Goal: Entertainment & Leisure: Consume media (video, audio)

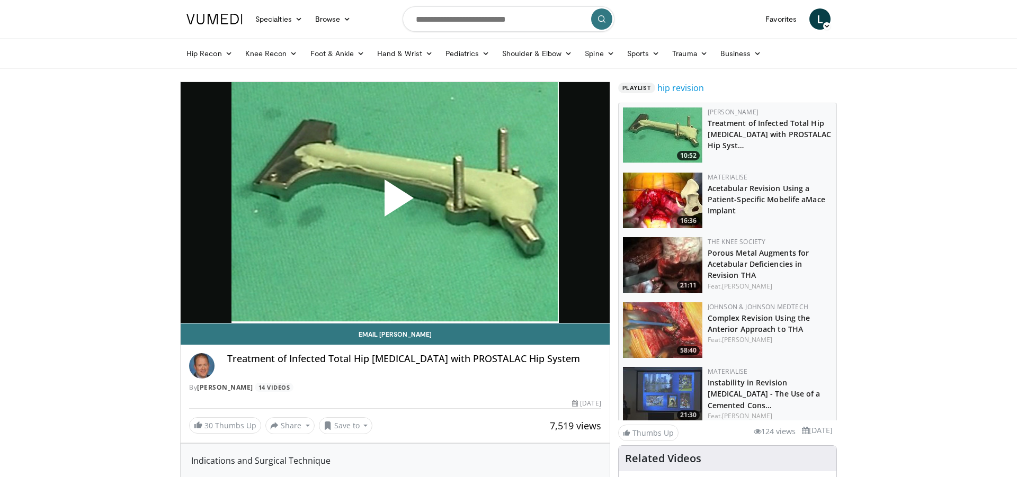
click at [395, 202] on span "Video Player" at bounding box center [395, 202] width 0 height 0
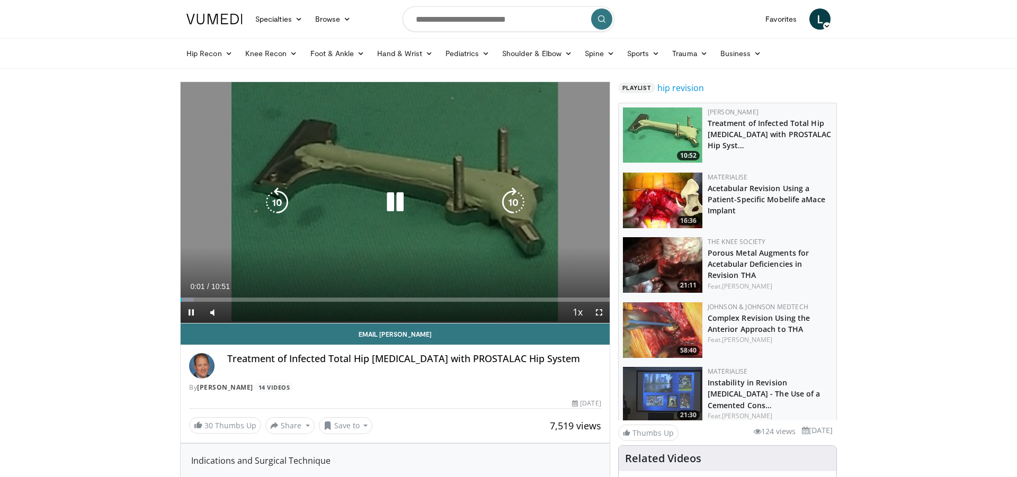
click at [521, 202] on icon "Video Player" at bounding box center [514, 203] width 30 height 30
click at [514, 206] on icon "Video Player" at bounding box center [514, 203] width 30 height 30
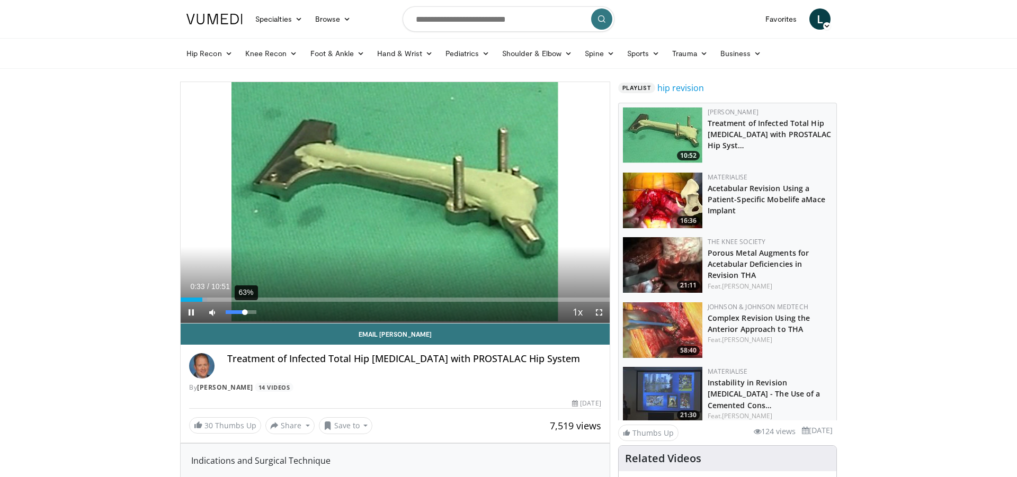
click at [245, 314] on div "63%" at bounding box center [241, 313] width 30 height 4
click at [252, 311] on div "86%" at bounding box center [241, 313] width 30 height 4
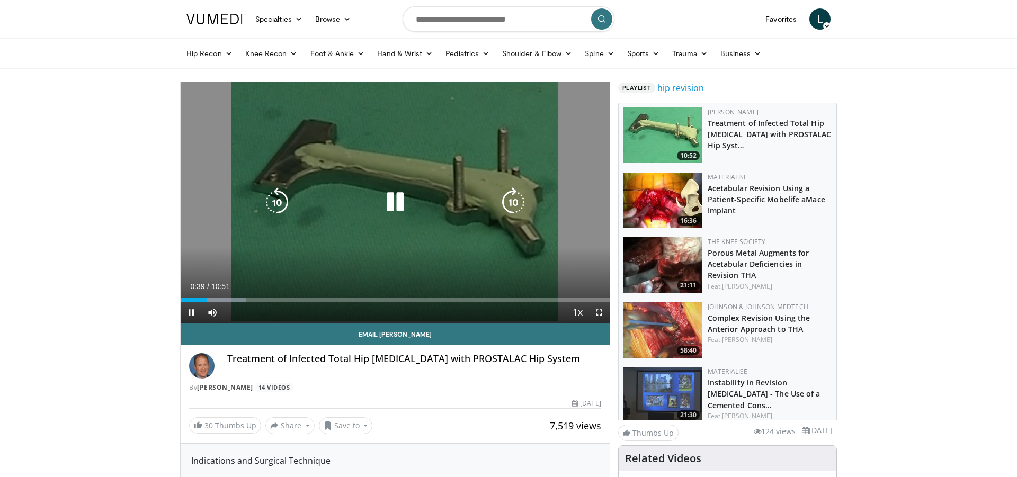
click at [509, 200] on icon "Video Player" at bounding box center [514, 203] width 30 height 30
click at [516, 201] on icon "Video Player" at bounding box center [514, 203] width 30 height 30
click at [510, 204] on icon "Video Player" at bounding box center [514, 203] width 30 height 30
click at [516, 202] on icon "Video Player" at bounding box center [514, 203] width 30 height 30
click at [511, 205] on icon "Video Player" at bounding box center [514, 203] width 30 height 30
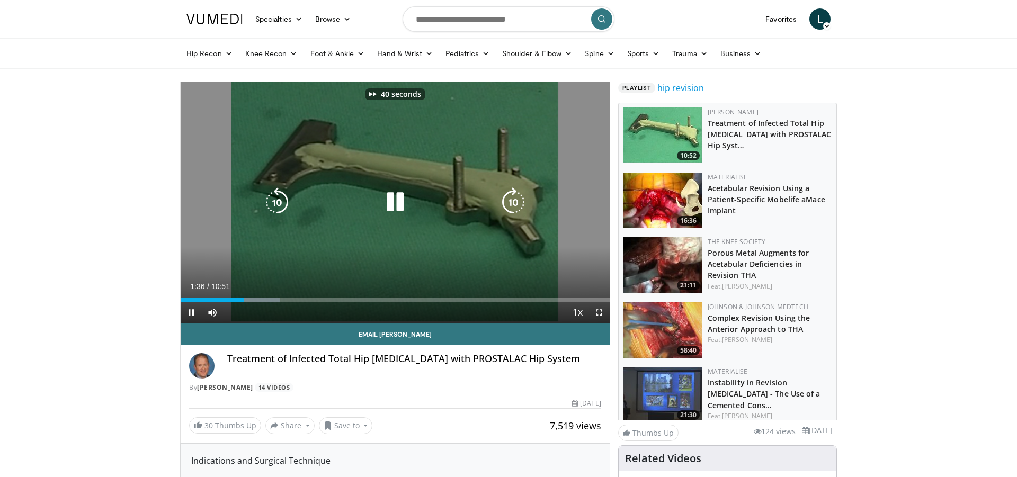
click at [511, 203] on icon "Video Player" at bounding box center [514, 203] width 30 height 30
click at [509, 201] on icon "Video Player" at bounding box center [514, 203] width 30 height 30
click at [512, 206] on icon "Video Player" at bounding box center [514, 203] width 30 height 30
click at [514, 199] on icon "Video Player" at bounding box center [514, 203] width 30 height 30
click at [513, 205] on icon "Video Player" at bounding box center [514, 203] width 30 height 30
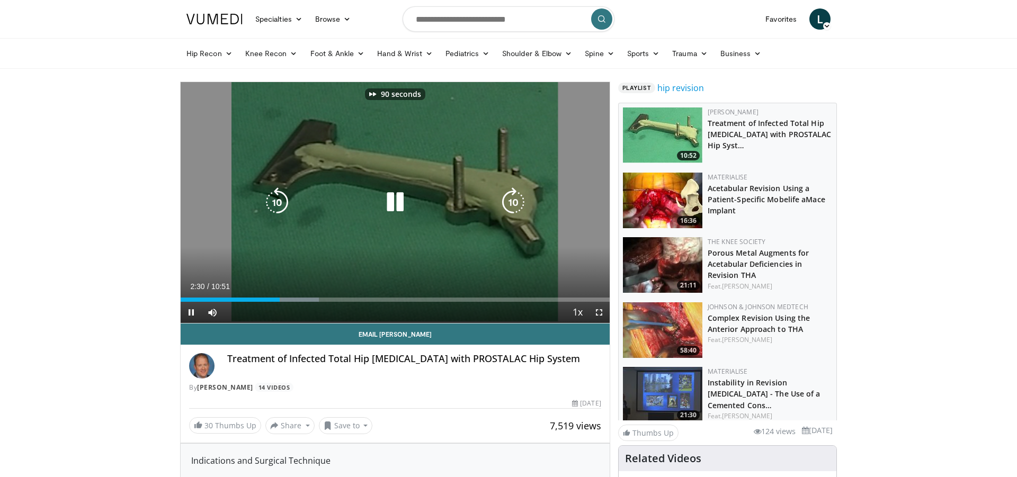
click at [510, 207] on icon "Video Player" at bounding box center [514, 203] width 30 height 30
click at [517, 203] on icon "Video Player" at bounding box center [514, 203] width 30 height 30
click at [514, 201] on icon "Video Player" at bounding box center [514, 203] width 30 height 30
click at [511, 199] on icon "Video Player" at bounding box center [514, 203] width 30 height 30
click at [512, 203] on icon "Video Player" at bounding box center [514, 203] width 30 height 30
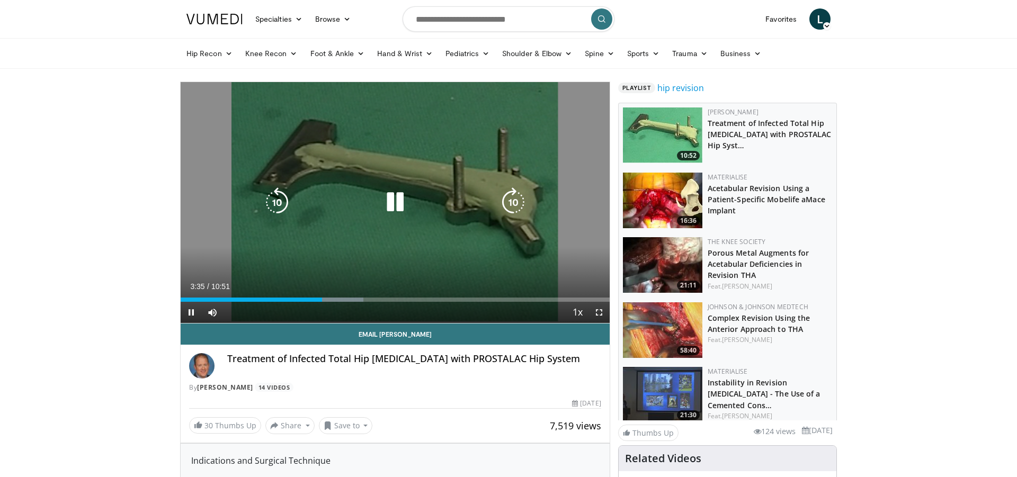
click at [505, 199] on icon "Video Player" at bounding box center [514, 203] width 30 height 30
click at [509, 200] on icon "Video Player" at bounding box center [514, 203] width 30 height 30
click at [509, 203] on icon "Video Player" at bounding box center [514, 203] width 30 height 30
click at [512, 199] on icon "Video Player" at bounding box center [514, 203] width 30 height 30
click at [511, 202] on icon "Video Player" at bounding box center [514, 203] width 30 height 30
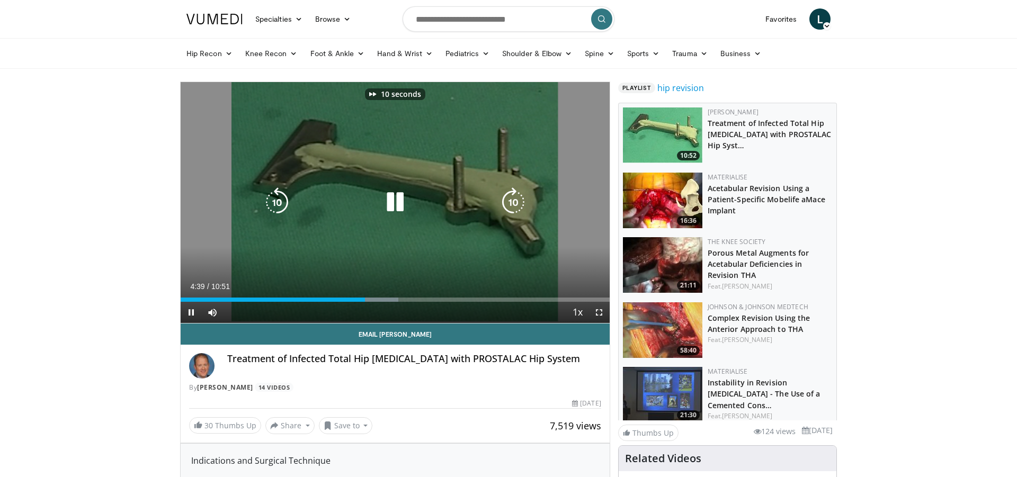
click at [516, 203] on icon "Video Player" at bounding box center [514, 203] width 30 height 30
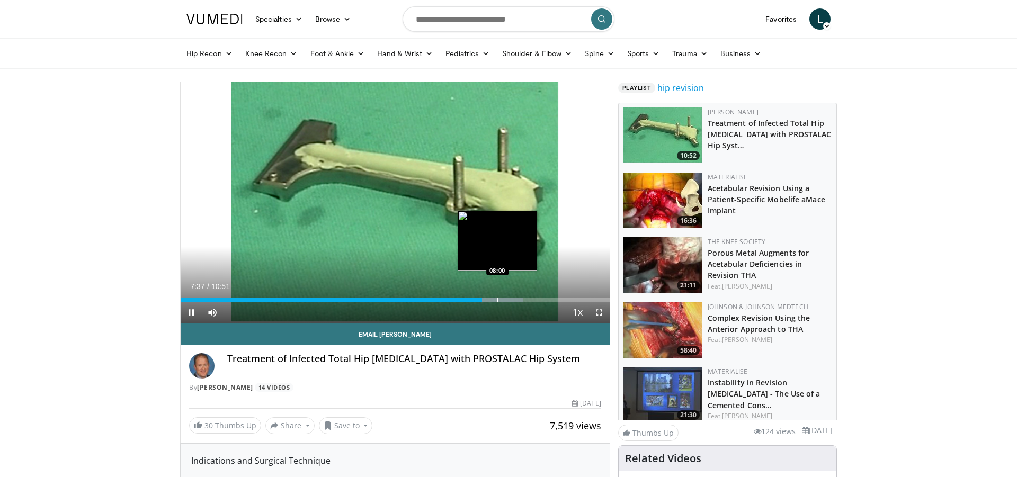
click at [498, 299] on div "Progress Bar" at bounding box center [498, 300] width 1 height 4
click at [510, 300] on div "Progress Bar" at bounding box center [510, 300] width 1 height 4
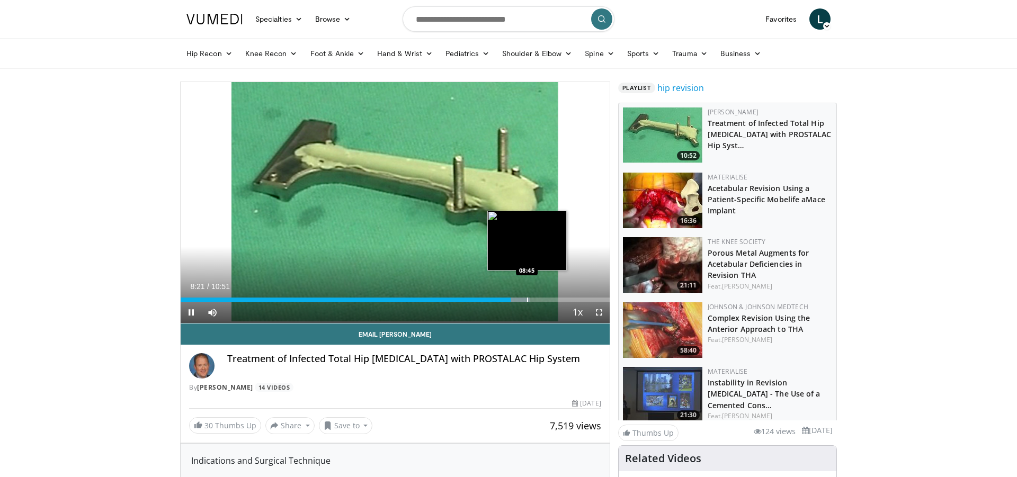
click at [527, 298] on div "Progress Bar" at bounding box center [527, 300] width 1 height 4
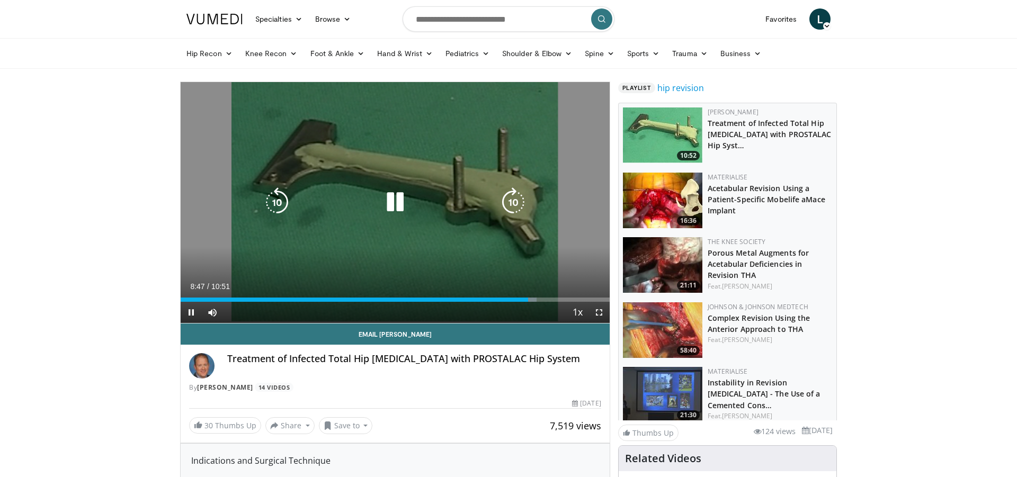
click at [423, 255] on div "20 seconds Tap to unmute" at bounding box center [395, 202] width 429 height 241
click at [526, 280] on div "20 seconds Tap to unmute" at bounding box center [395, 202] width 429 height 241
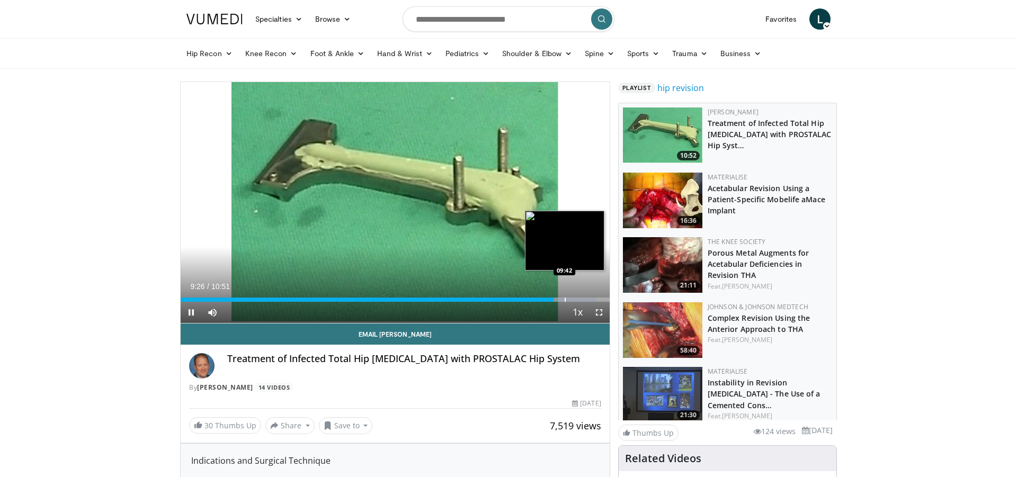
click at [565, 299] on div "Progress Bar" at bounding box center [565, 300] width 1 height 4
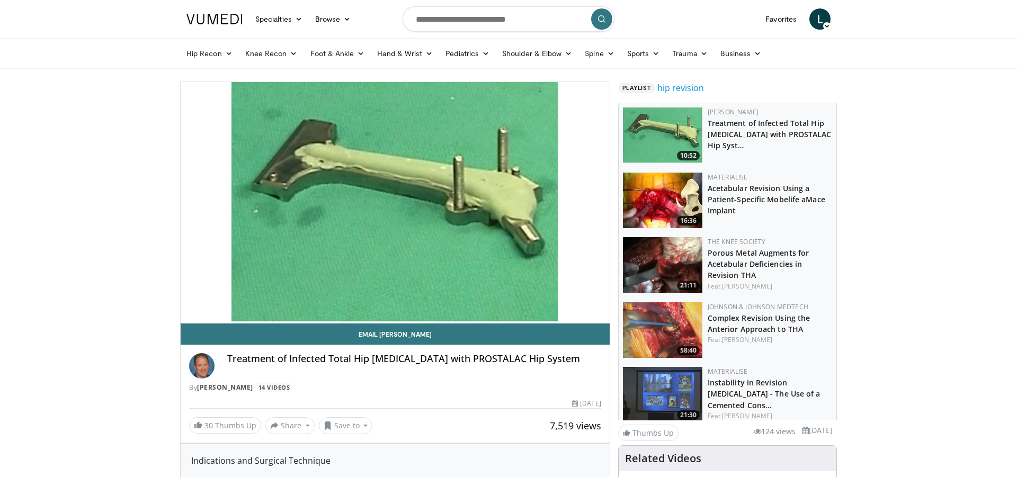
scroll to position [12, 0]
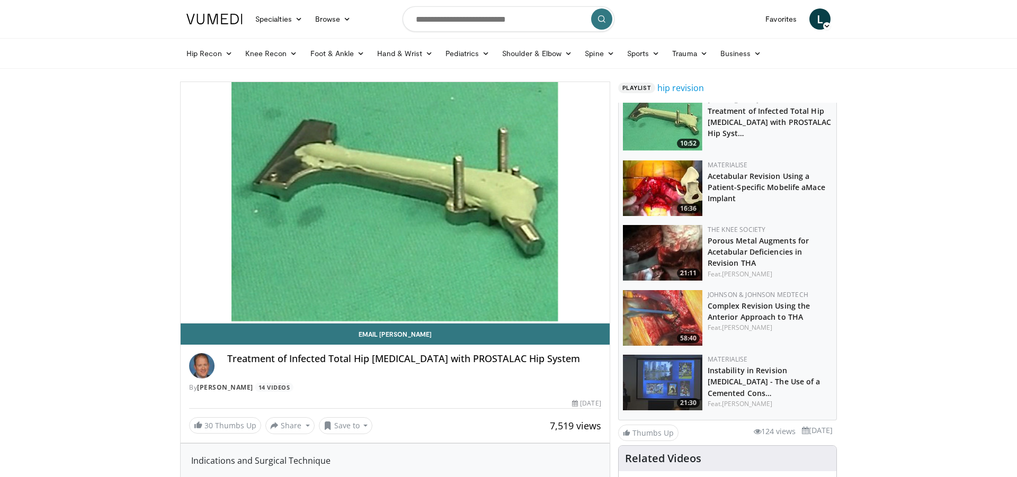
click at [671, 317] on img at bounding box center [662, 318] width 79 height 56
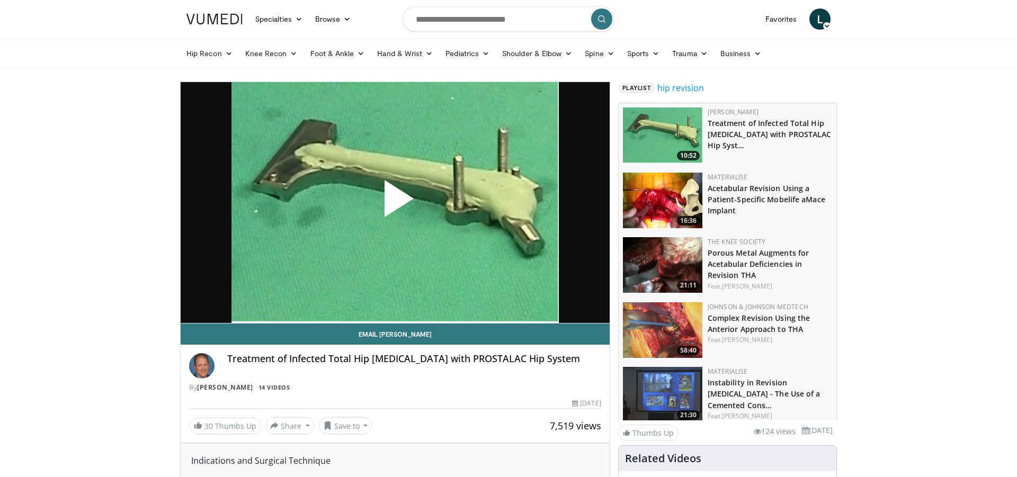
scroll to position [12, 0]
